Goal: Task Accomplishment & Management: Manage account settings

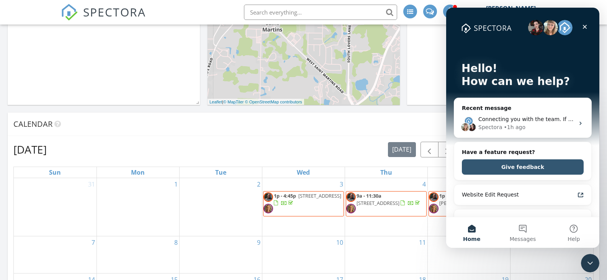
scroll to position [805, 619]
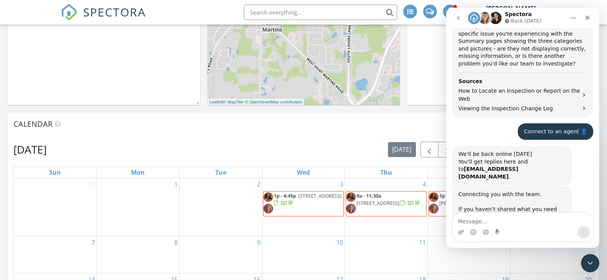
scroll to position [395, 0]
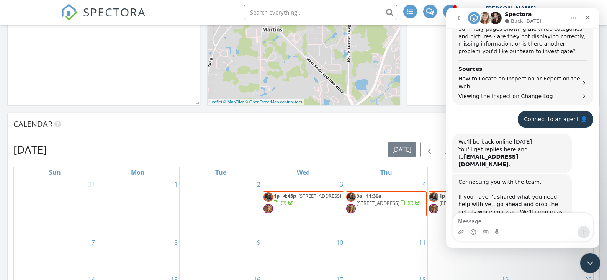
click at [593, 266] on icon "Close Intercom Messenger" at bounding box center [589, 262] width 9 height 9
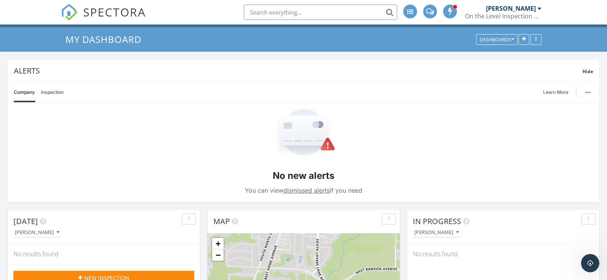
scroll to position [0, 0]
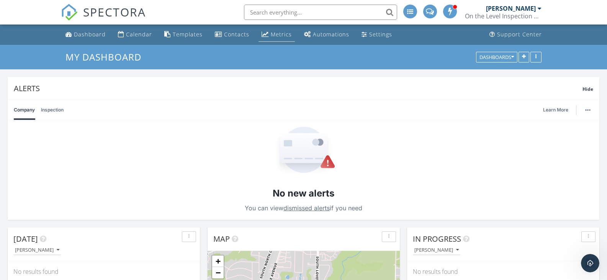
click at [281, 34] on div "Metrics" at bounding box center [281, 34] width 21 height 7
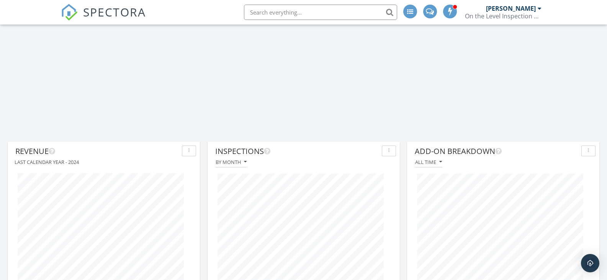
scroll to position [1341, 0]
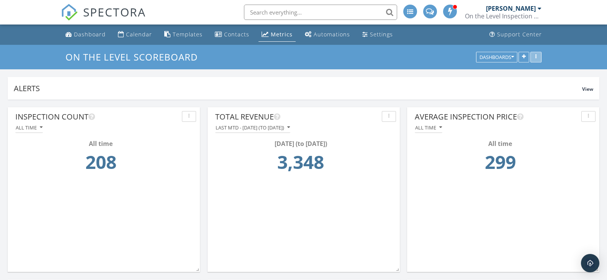
click at [539, 56] on div "button" at bounding box center [536, 56] width 7 height 5
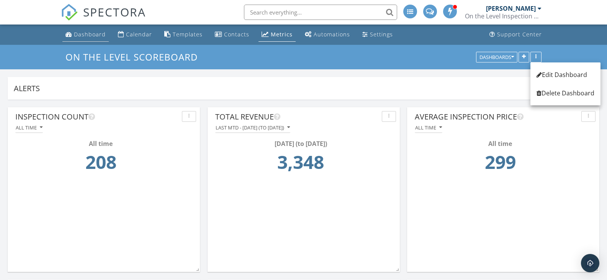
click at [81, 34] on div "Dashboard" at bounding box center [90, 34] width 32 height 7
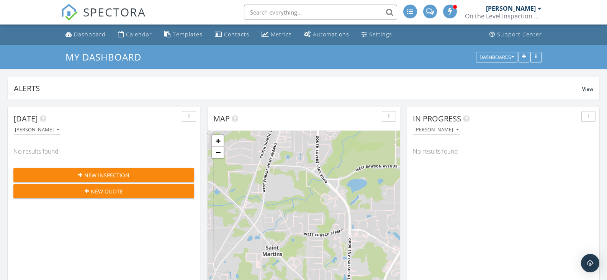
scroll to position [165, 192]
click at [539, 54] on button "button" at bounding box center [536, 57] width 11 height 11
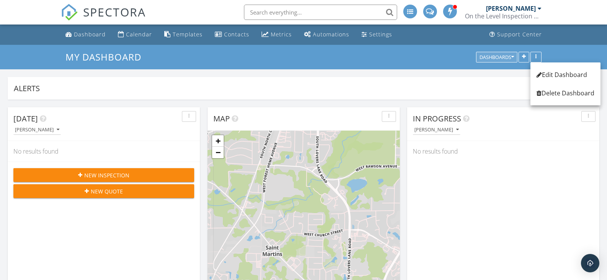
click at [512, 55] on icon "button" at bounding box center [513, 56] width 3 height 5
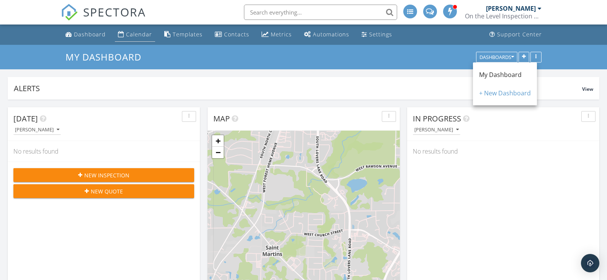
click at [133, 33] on div "Calendar" at bounding box center [139, 34] width 26 height 7
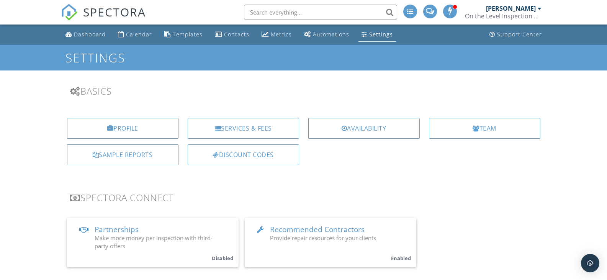
click at [430, 10] on span at bounding box center [430, 11] width 8 height 6
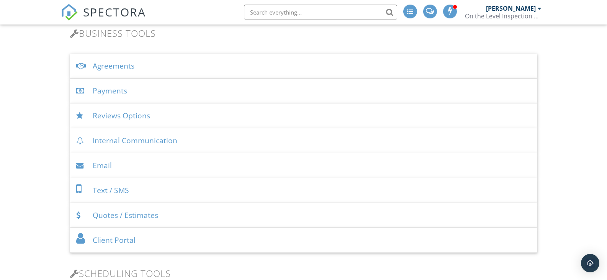
scroll to position [230, 0]
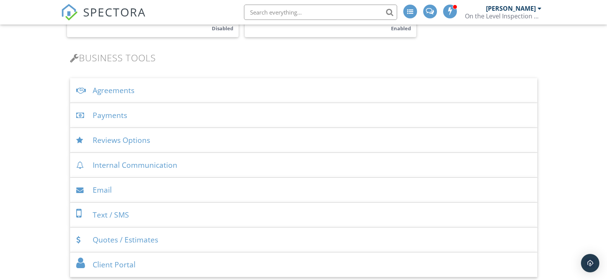
click at [115, 90] on div "Agreements" at bounding box center [304, 90] width 468 height 25
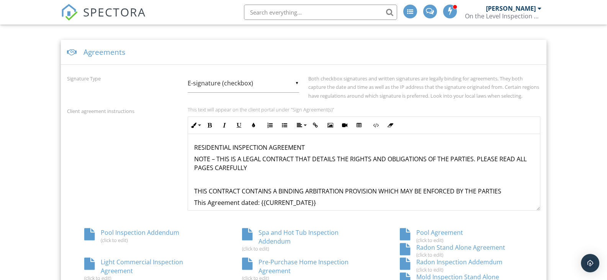
click at [514, 54] on div "Agreements" at bounding box center [304, 52] width 486 height 25
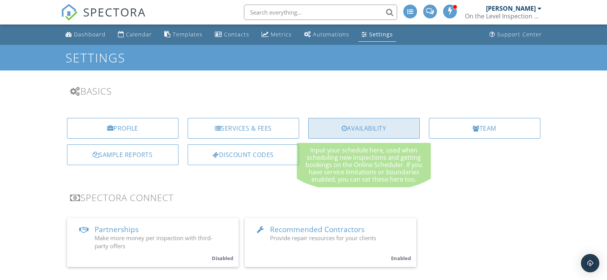
click at [370, 124] on div "Availability" at bounding box center [364, 128] width 112 height 21
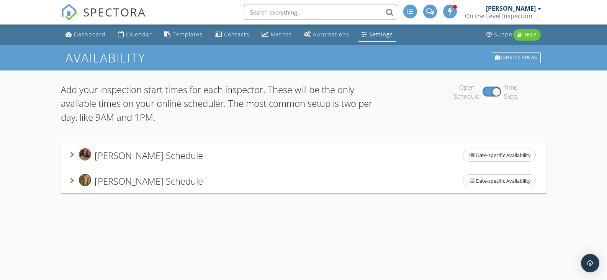
click at [373, 177] on div "[PERSON_NAME] Schedule Date-specific Availability" at bounding box center [304, 181] width 468 height 16
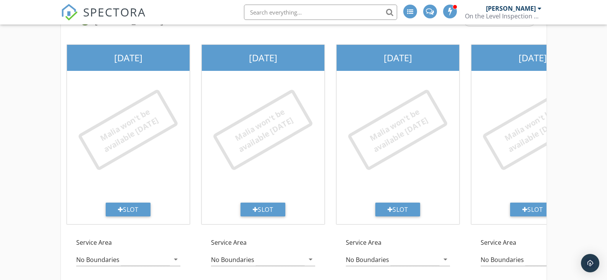
scroll to position [186, 0]
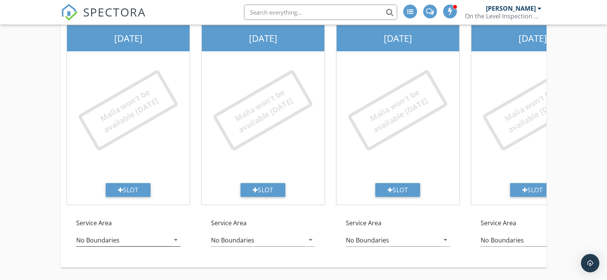
click at [176, 235] on icon "arrow_drop_down" at bounding box center [175, 239] width 9 height 9
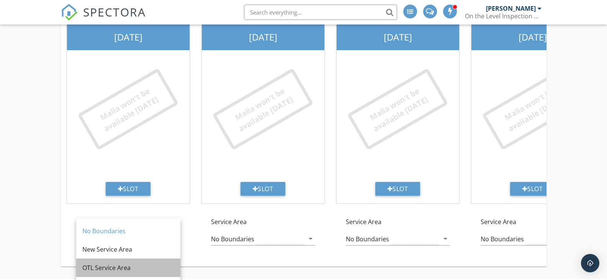
click at [123, 263] on div "OTL Service Area" at bounding box center [128, 267] width 92 height 9
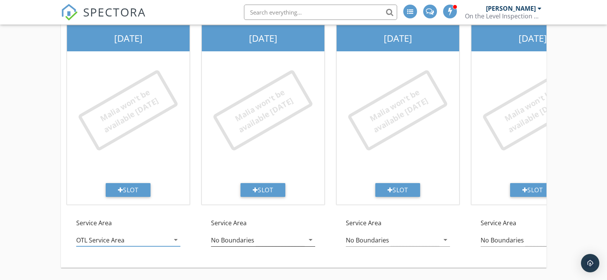
click at [311, 235] on icon "arrow_drop_down" at bounding box center [310, 239] width 9 height 9
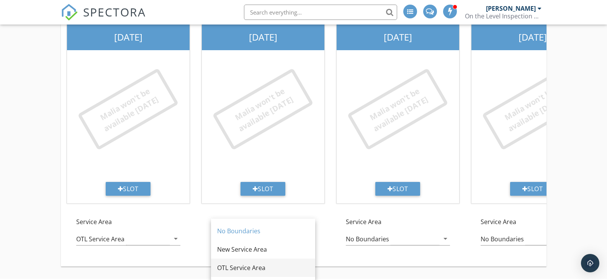
click at [247, 263] on div "OTL Service Area" at bounding box center [263, 267] width 92 height 9
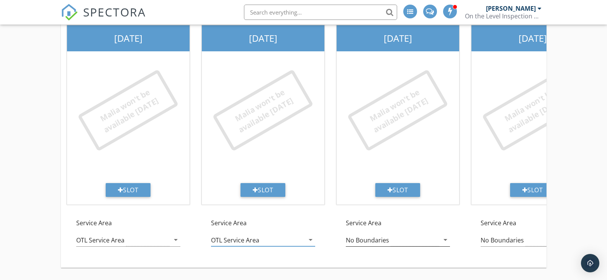
click at [443, 235] on icon "arrow_drop_down" at bounding box center [445, 239] width 9 height 9
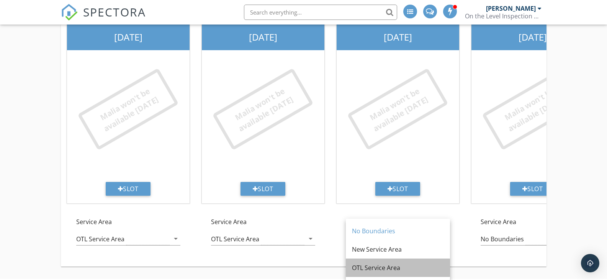
click at [379, 263] on div "OTL Service Area" at bounding box center [398, 267] width 92 height 9
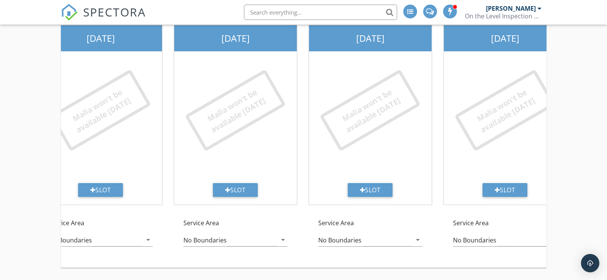
scroll to position [0, 458]
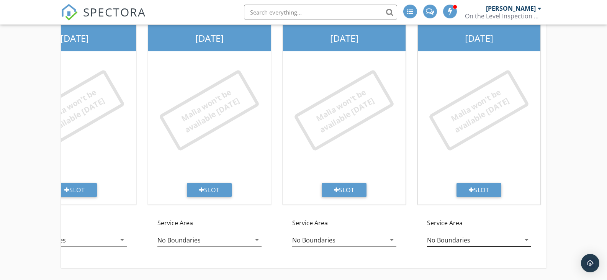
click at [528, 235] on icon "arrow_drop_down" at bounding box center [526, 239] width 9 height 9
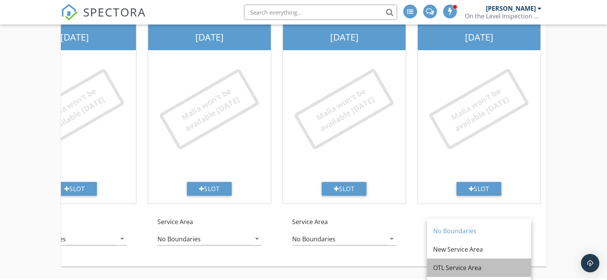
click at [447, 263] on div "OTL Service Area" at bounding box center [479, 267] width 92 height 9
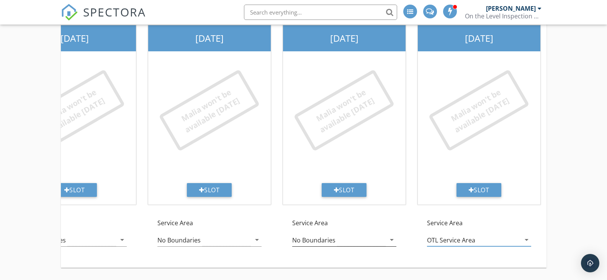
click at [389, 235] on icon "arrow_drop_down" at bounding box center [391, 239] width 9 height 9
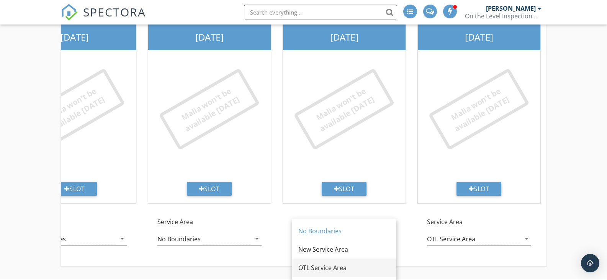
click at [322, 263] on div "OTL Service Area" at bounding box center [345, 267] width 92 height 9
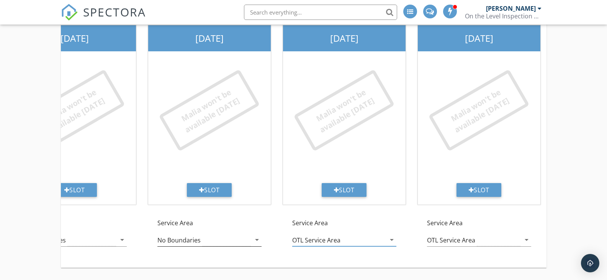
click at [254, 235] on icon "arrow_drop_down" at bounding box center [257, 239] width 9 height 9
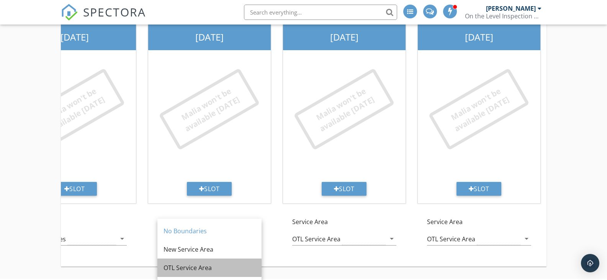
click at [184, 263] on div "OTL Service Area" at bounding box center [210, 267] width 92 height 9
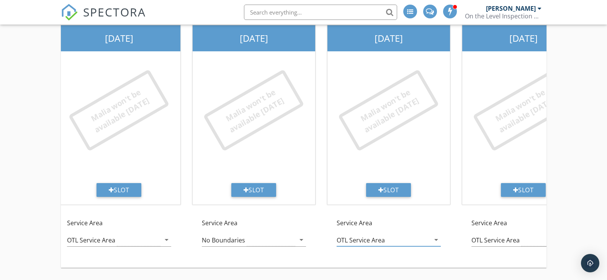
scroll to position [0, 271]
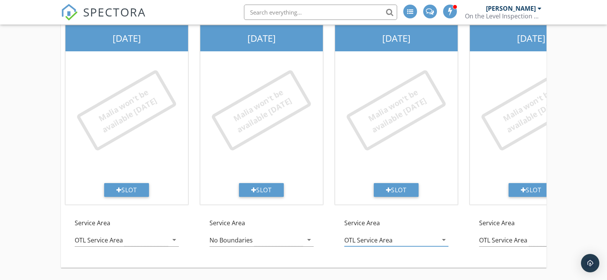
click at [307, 235] on icon "arrow_drop_down" at bounding box center [309, 239] width 9 height 9
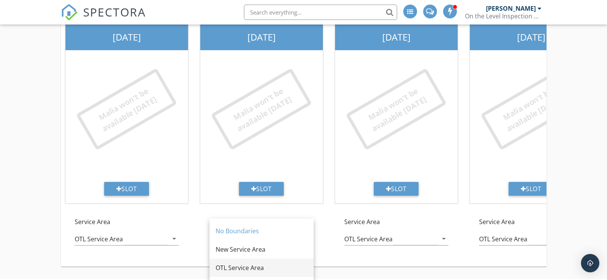
click at [252, 263] on div "OTL Service Area" at bounding box center [262, 267] width 92 height 9
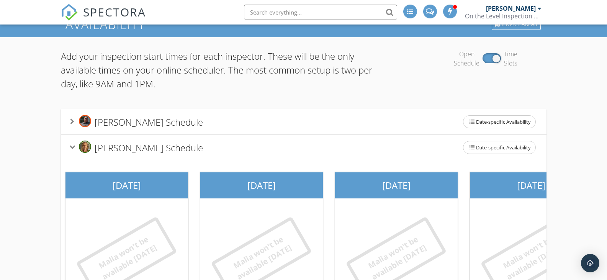
scroll to position [33, 0]
click at [324, 118] on div "[PERSON_NAME] Schedule Date-specific Availability" at bounding box center [304, 122] width 468 height 16
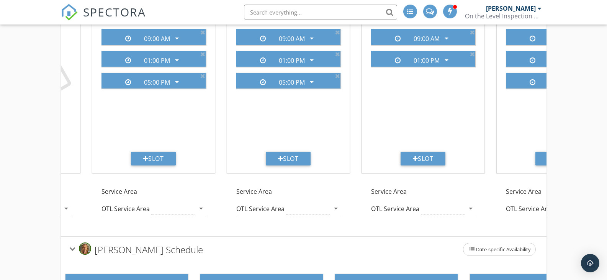
scroll to position [110, 0]
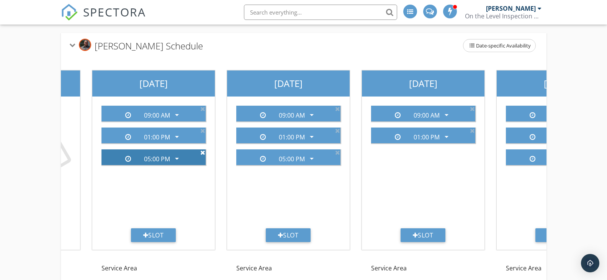
click at [203, 154] on icon at bounding box center [202, 152] width 5 height 6
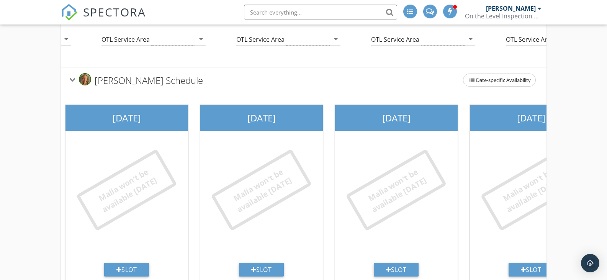
scroll to position [416, 0]
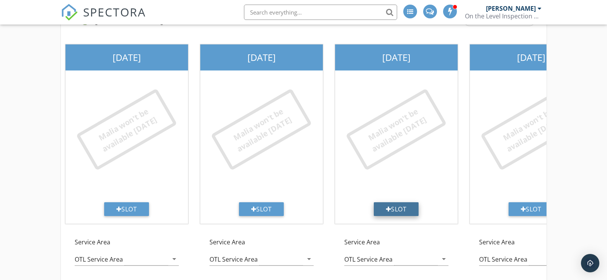
click at [397, 216] on div "Slot" at bounding box center [396, 209] width 45 height 14
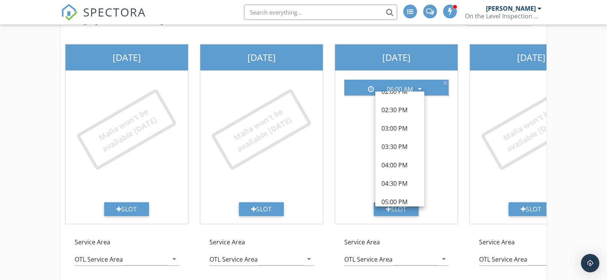
scroll to position [345, 0]
click at [396, 162] on div "05:00 PM" at bounding box center [400, 163] width 37 height 9
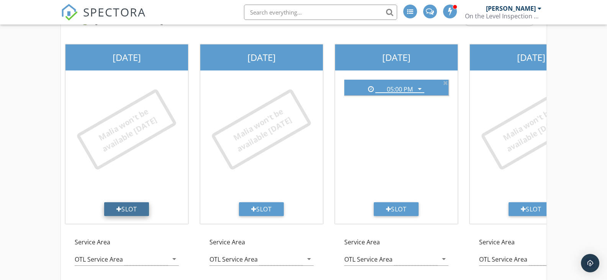
click at [127, 216] on div "Slot" at bounding box center [126, 209] width 45 height 14
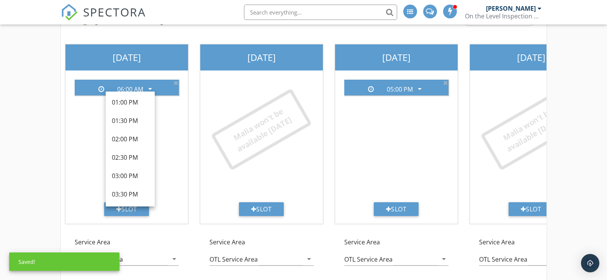
scroll to position [374, 0]
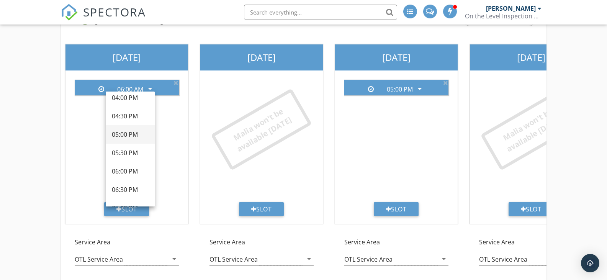
click at [128, 132] on div "05:00 PM" at bounding box center [130, 134] width 37 height 9
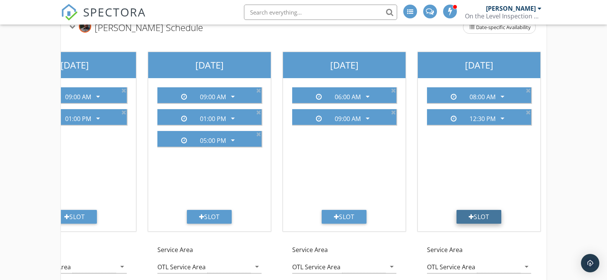
scroll to position [110, 0]
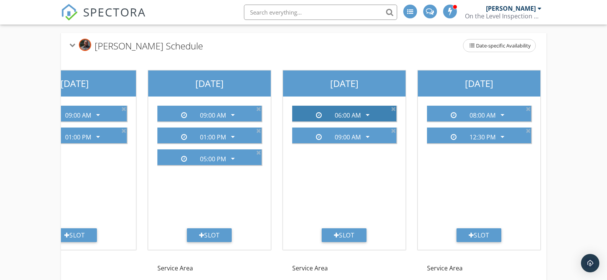
click at [396, 108] on div "06:00 AM arrow_drop_down" at bounding box center [344, 114] width 104 height 16
click at [394, 108] on icon at bounding box center [393, 109] width 5 height 6
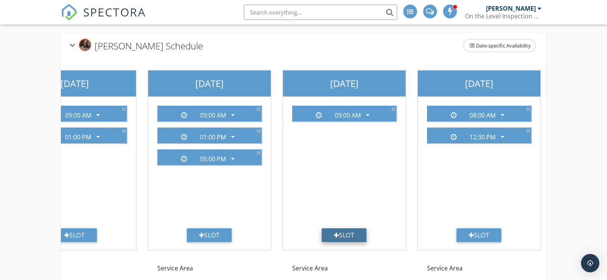
click at [343, 235] on div "Slot" at bounding box center [344, 235] width 45 height 14
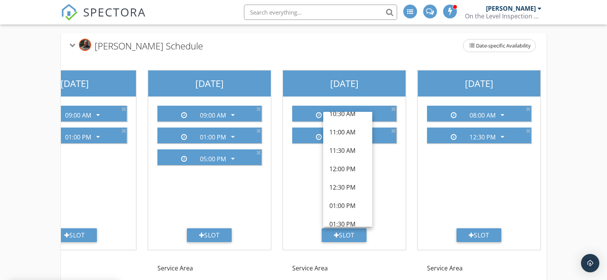
scroll to position [192, 0]
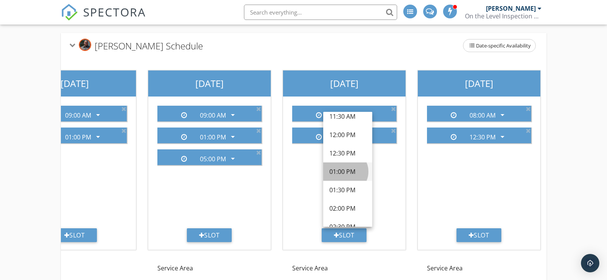
click at [347, 172] on div "01:00 PM" at bounding box center [348, 171] width 37 height 9
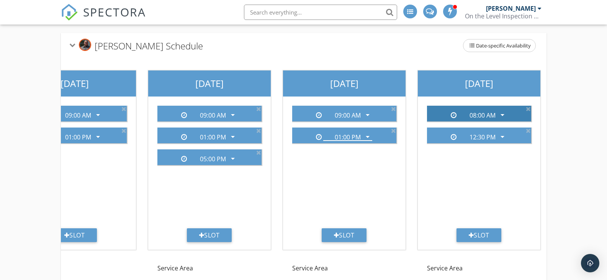
click at [502, 114] on icon "arrow_drop_down" at bounding box center [502, 114] width 9 height 9
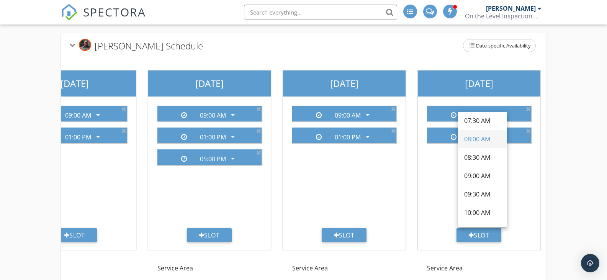
scroll to position [77, 0]
click at [481, 155] on div "09:00 AM" at bounding box center [482, 157] width 37 height 9
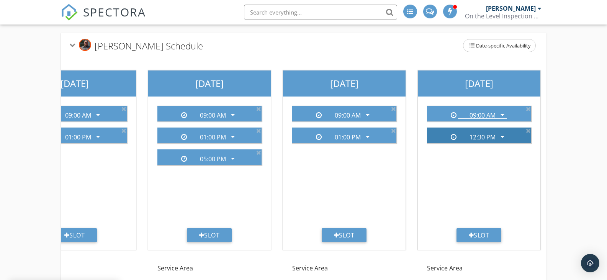
click at [504, 138] on icon "arrow_drop_down" at bounding box center [502, 136] width 9 height 9
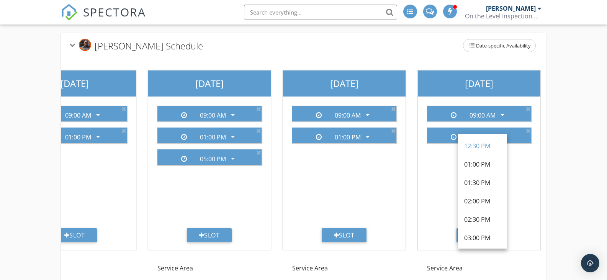
scroll to position [230, 0]
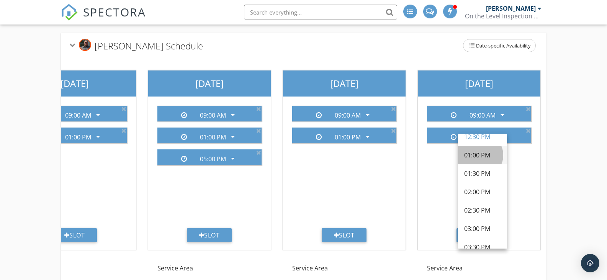
click at [470, 157] on div "01:00 PM" at bounding box center [482, 155] width 37 height 9
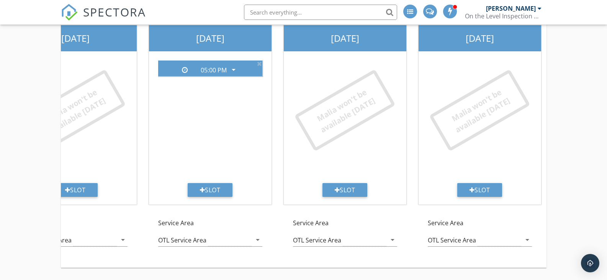
scroll to position [0, 458]
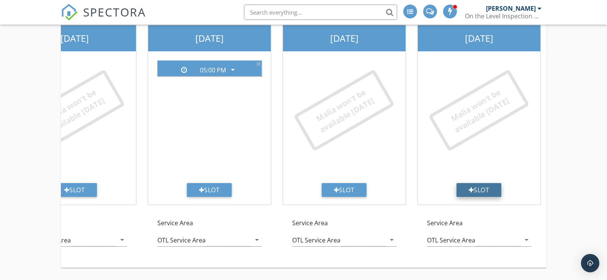
click at [487, 183] on div "Slot" at bounding box center [479, 190] width 45 height 14
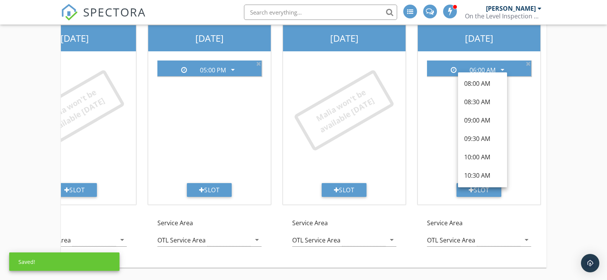
scroll to position [115, 0]
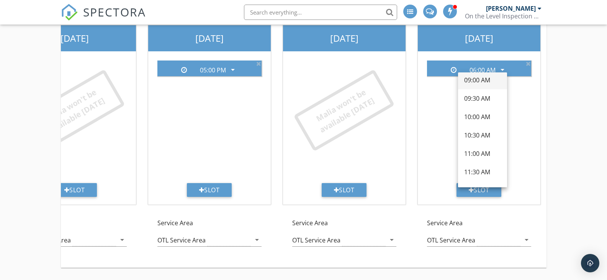
click at [484, 75] on div "09:00 AM" at bounding box center [482, 79] width 37 height 9
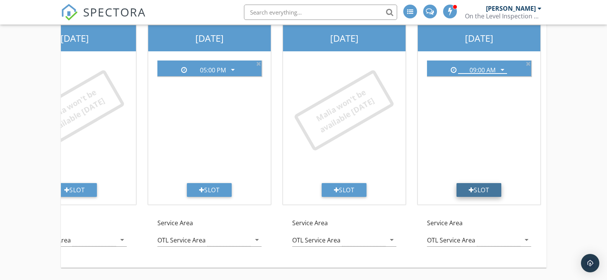
click at [476, 183] on div "Slot" at bounding box center [479, 190] width 45 height 14
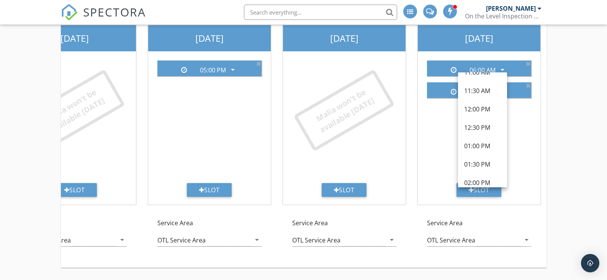
scroll to position [192, 0]
click at [482, 128] on div "01:00 PM" at bounding box center [482, 132] width 37 height 9
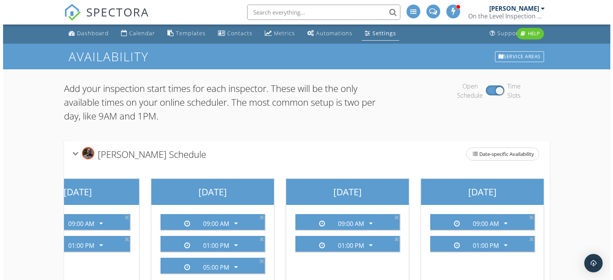
scroll to position [0, 0]
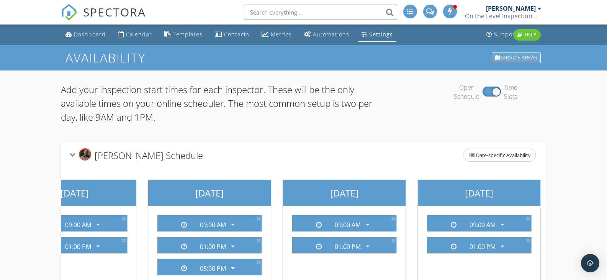
click at [526, 56] on div "Service Areas" at bounding box center [516, 58] width 49 height 11
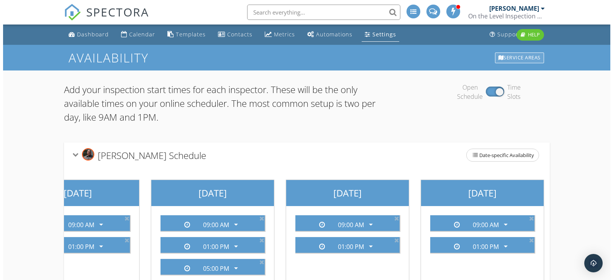
scroll to position [0, 454]
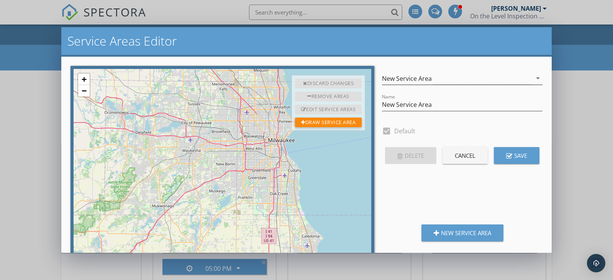
click at [533, 74] on icon "arrow_drop_down" at bounding box center [537, 78] width 9 height 9
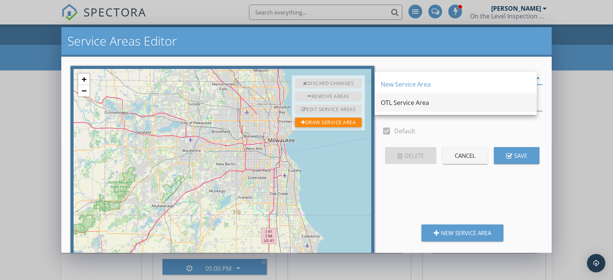
click at [405, 102] on div "OTL Service Area" at bounding box center [456, 102] width 150 height 9
type input "OTL Service Area"
checkbox input "false"
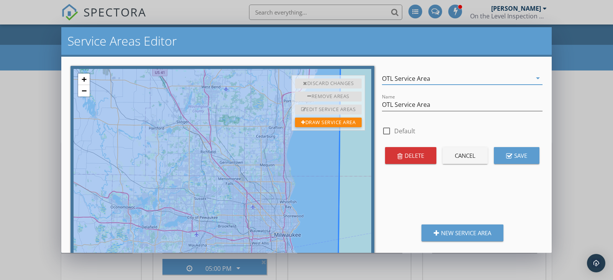
scroll to position [12, 0]
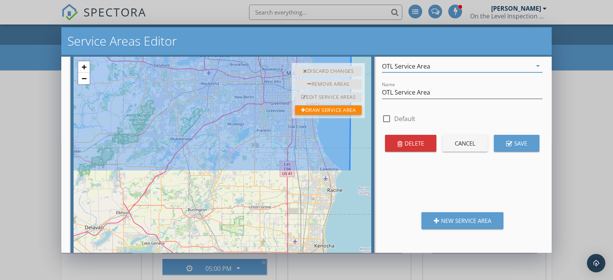
drag, startPoint x: 357, startPoint y: 223, endPoint x: 366, endPoint y: 73, distance: 150.1
click at [366, 73] on div "+ − Edit layers Edit layers Leaflet | © OpenStreetMap contributors" at bounding box center [223, 176] width 304 height 245
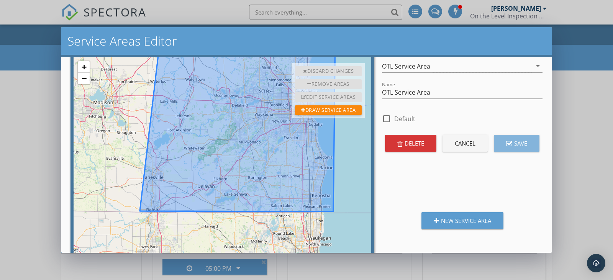
click at [513, 141] on div "Save" at bounding box center [516, 143] width 21 height 9
